Goal: Browse casually

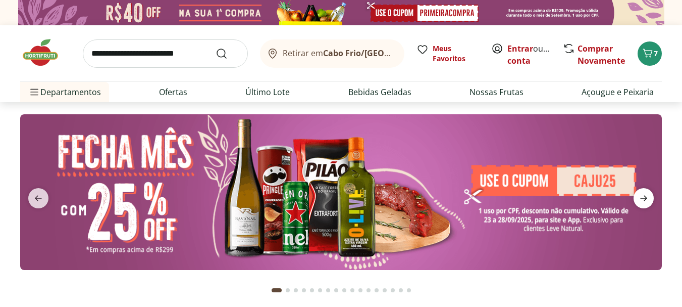
click at [646, 195] on icon "next" at bounding box center [644, 198] width 12 height 12
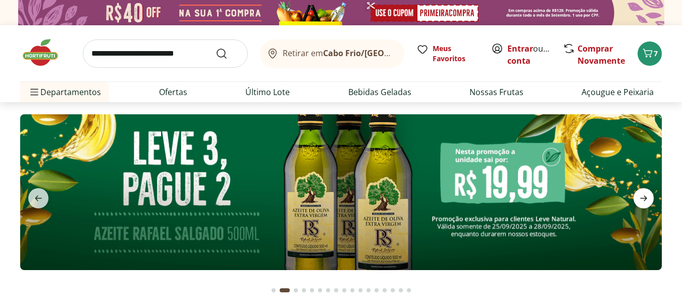
click at [646, 195] on icon "next" at bounding box center [644, 198] width 12 height 12
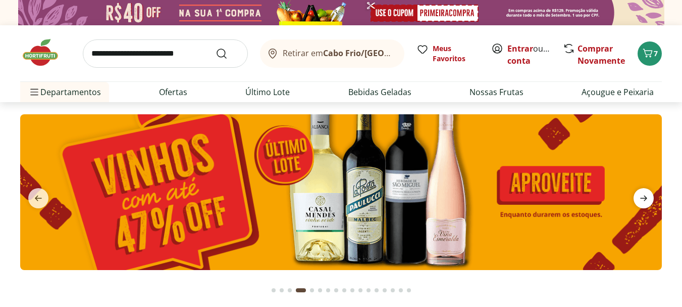
click at [646, 195] on icon "next" at bounding box center [644, 198] width 12 height 12
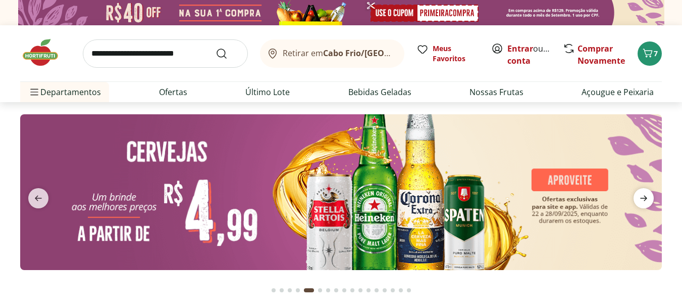
click at [646, 195] on icon "next" at bounding box center [644, 198] width 12 height 12
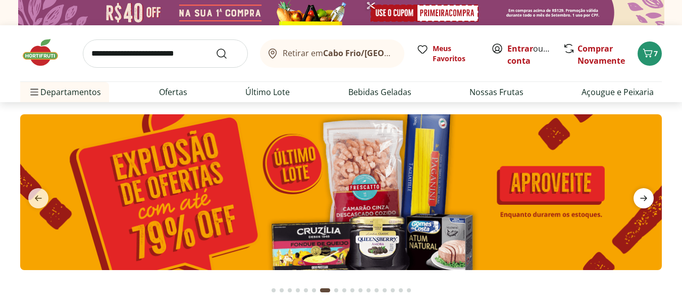
click at [647, 196] on icon "next" at bounding box center [644, 198] width 12 height 12
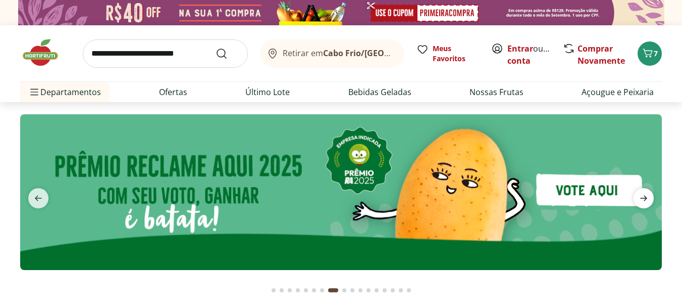
click at [647, 196] on icon "next" at bounding box center [644, 198] width 12 height 12
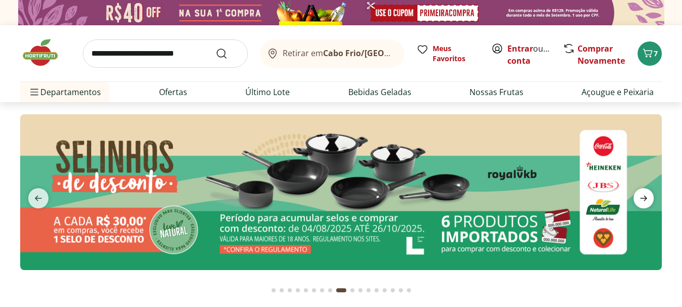
click at [648, 196] on icon "next" at bounding box center [644, 198] width 12 height 12
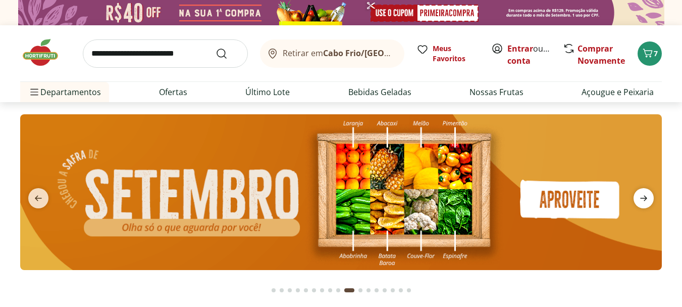
click at [648, 196] on icon "next" at bounding box center [644, 198] width 12 height 12
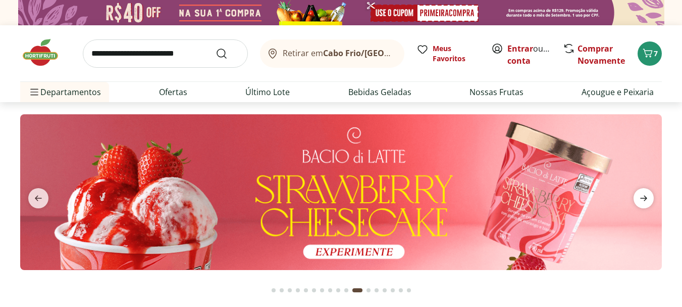
click at [648, 196] on icon "next" at bounding box center [644, 198] width 12 height 12
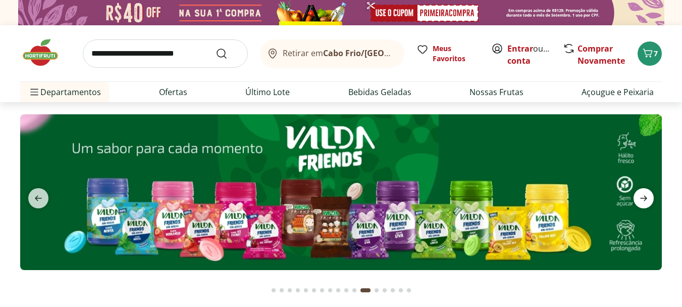
click at [648, 196] on icon "next" at bounding box center [644, 198] width 12 height 12
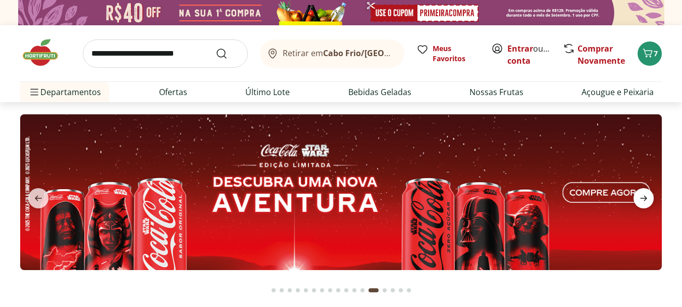
click at [648, 196] on icon "next" at bounding box center [644, 198] width 12 height 12
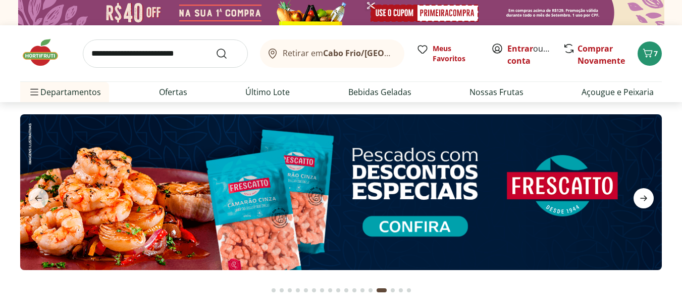
click at [648, 196] on icon "next" at bounding box center [644, 198] width 12 height 12
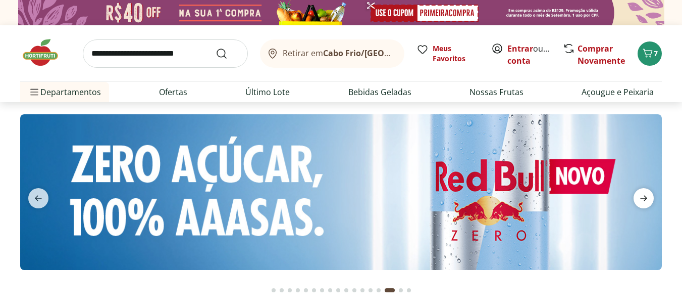
click at [648, 196] on icon "next" at bounding box center [644, 198] width 12 height 12
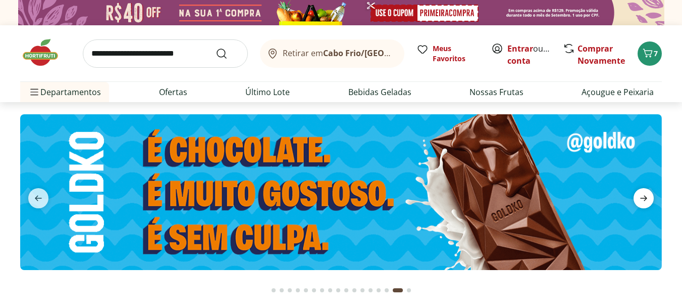
click at [648, 196] on icon "next" at bounding box center [644, 198] width 12 height 12
